Goal: Task Accomplishment & Management: Use online tool/utility

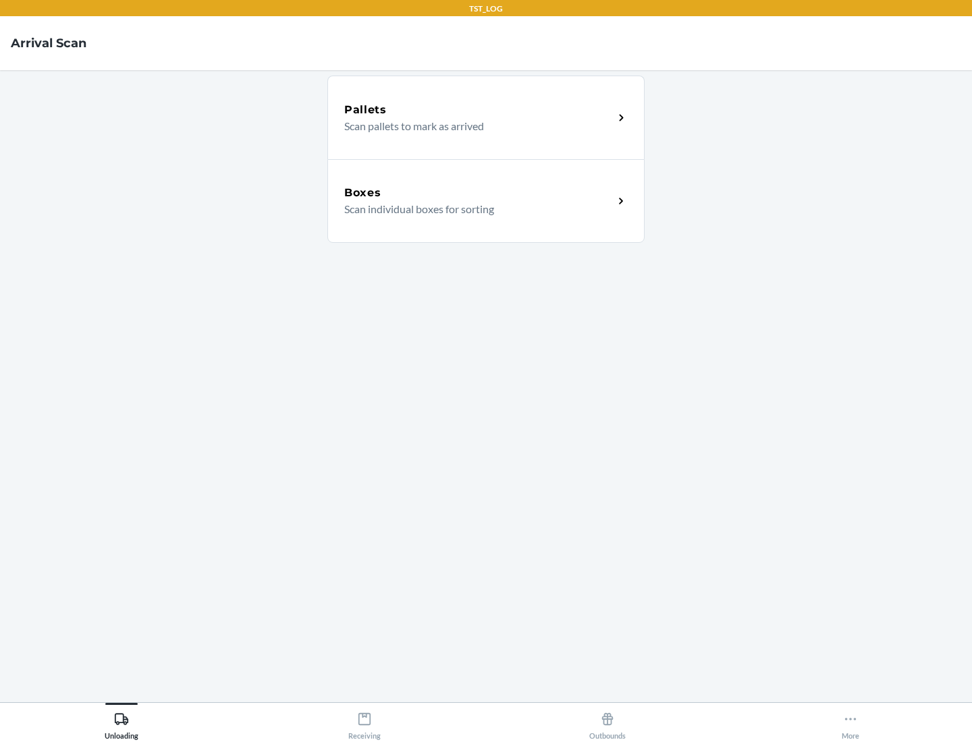
click at [478, 193] on div "Boxes" at bounding box center [478, 193] width 269 height 16
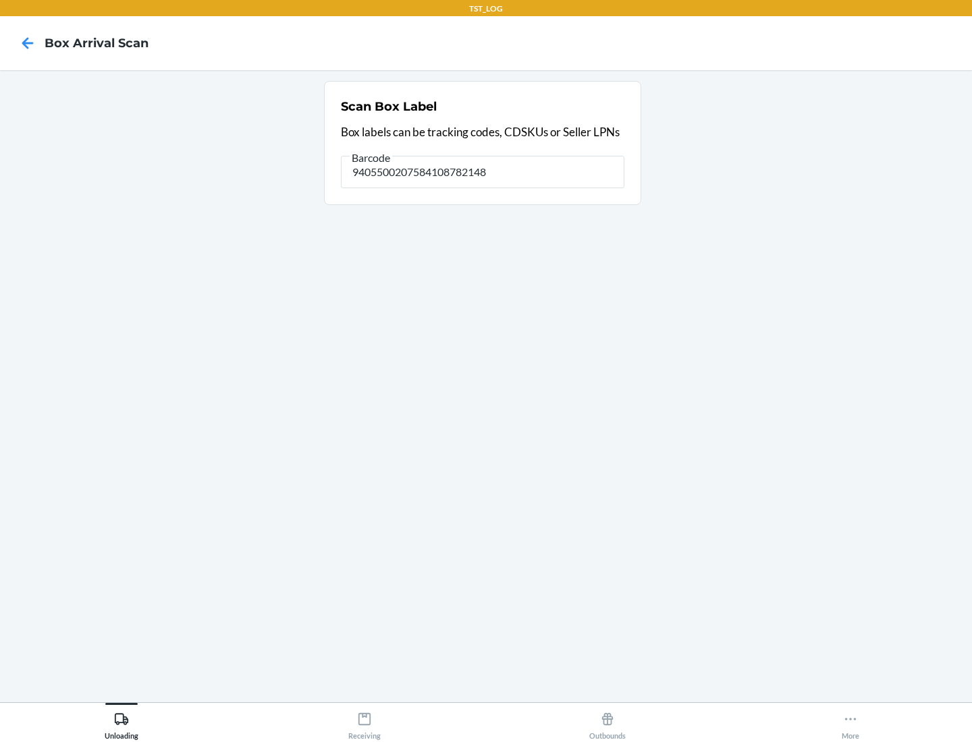
type input "9405500207584108782148"
